Goal: Information Seeking & Learning: Learn about a topic

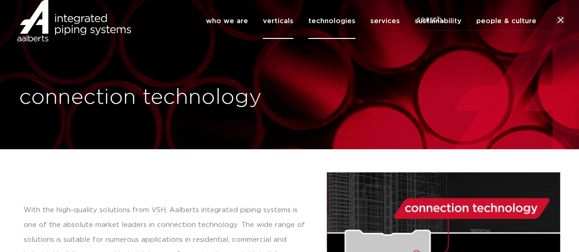
click at [287, 35] on link "verticals" at bounding box center [278, 21] width 31 height 36
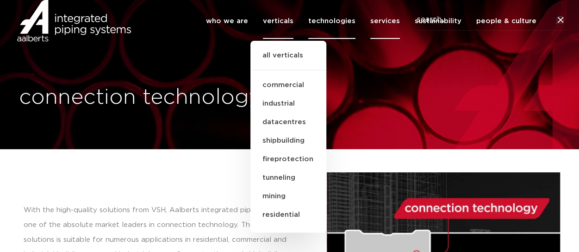
click at [387, 34] on link "services" at bounding box center [385, 21] width 30 height 36
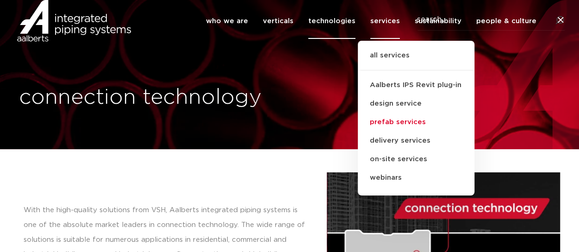
click at [404, 131] on link "prefab services" at bounding box center [416, 122] width 117 height 19
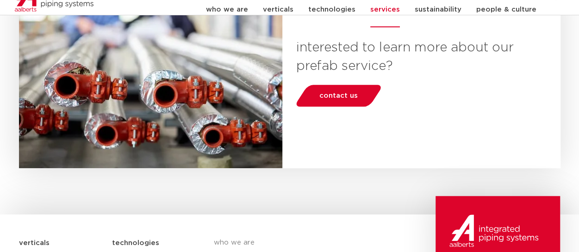
scroll to position [324, 0]
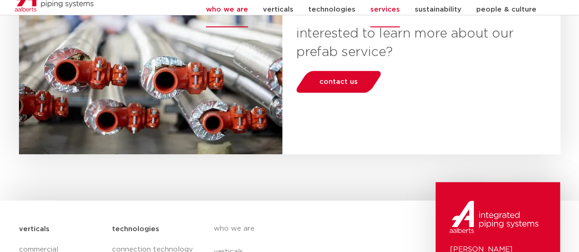
click at [240, 15] on link "who we are" at bounding box center [227, 10] width 42 height 36
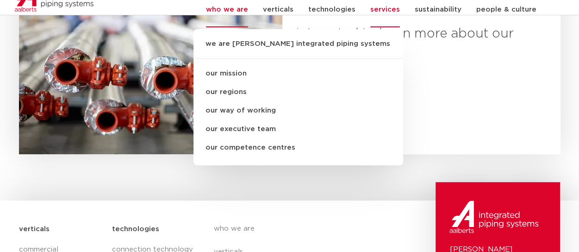
click at [234, 16] on link "who we are" at bounding box center [227, 10] width 42 height 36
